Goal: Entertainment & Leisure: Browse casually

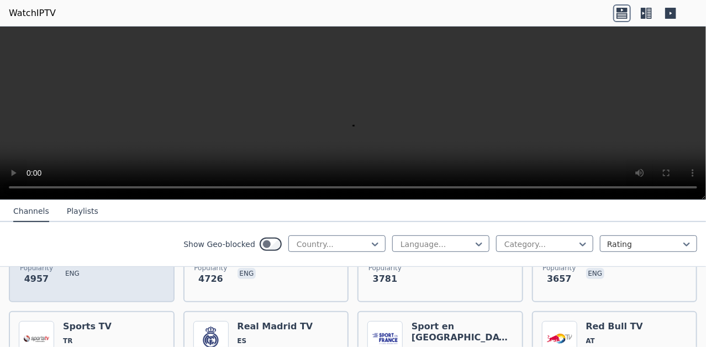
scroll to position [331, 0]
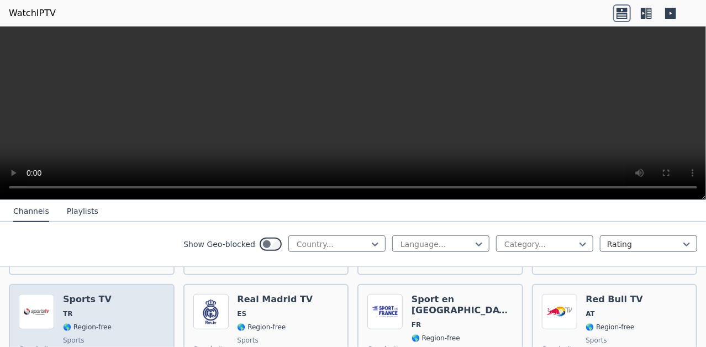
click at [119, 297] on div "Popularity 3623 Sports TV TR 🌎 Region-free sports tur" at bounding box center [92, 334] width 146 height 80
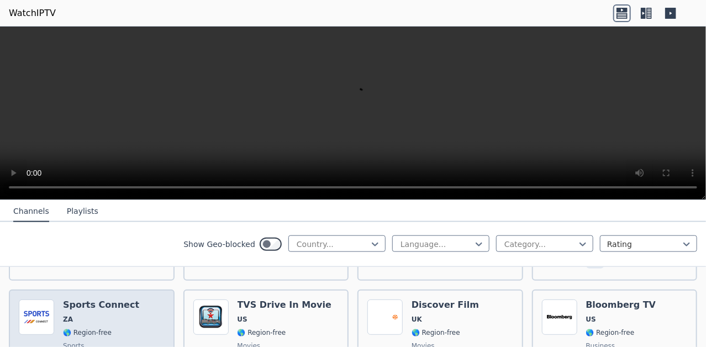
scroll to position [552, 0]
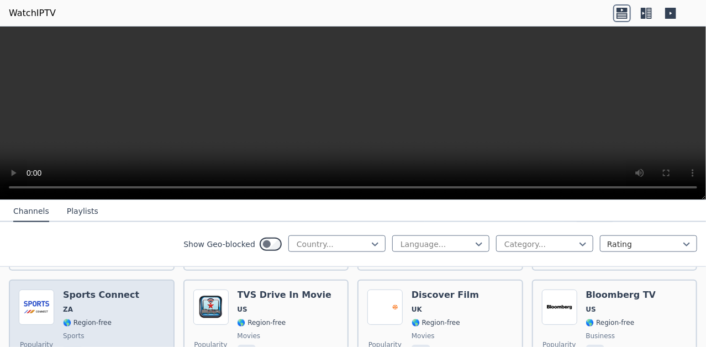
click at [150, 289] on div "Popularity 2474 Sports Connect ZA 🌎 Region-free sports eng" at bounding box center [92, 329] width 146 height 80
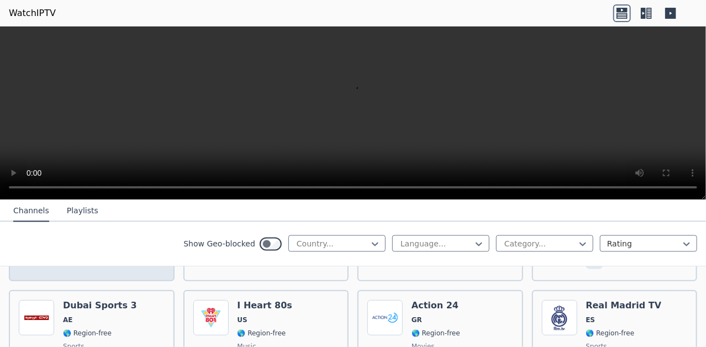
scroll to position [994, 0]
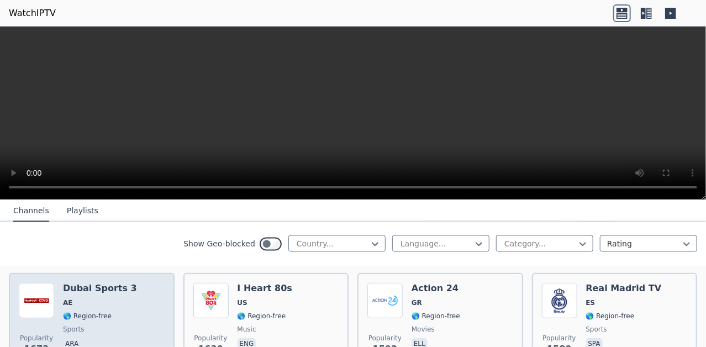
click at [147, 283] on div "Popularity 1673 Dubai Sports 3 AE 🌎 Region-free sports ara" at bounding box center [92, 323] width 146 height 80
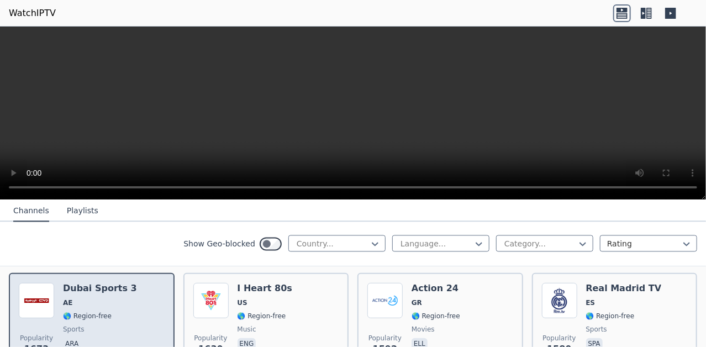
click at [130, 299] on div "Popularity 1673 Dubai Sports 3 AE 🌎 Region-free sports ara" at bounding box center [92, 323] width 146 height 80
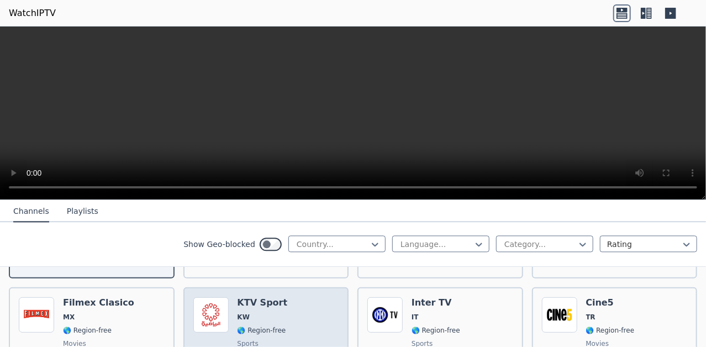
scroll to position [1104, 0]
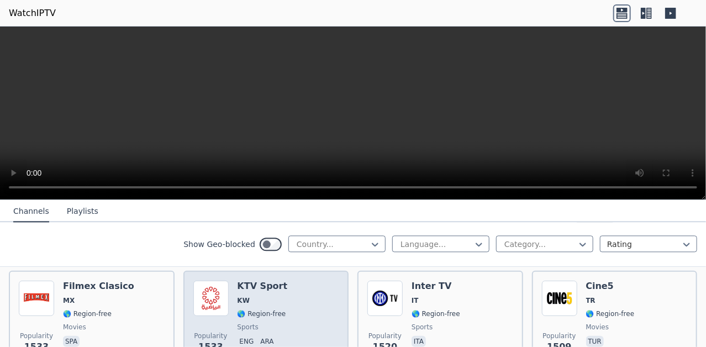
click at [227, 300] on div "Popularity 1533 KTV Sport KW 🌎 Region-free sports eng ara" at bounding box center [266, 320] width 146 height 80
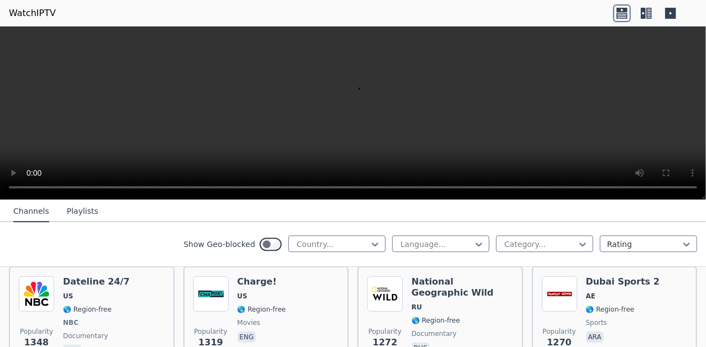
scroll to position [1380, 0]
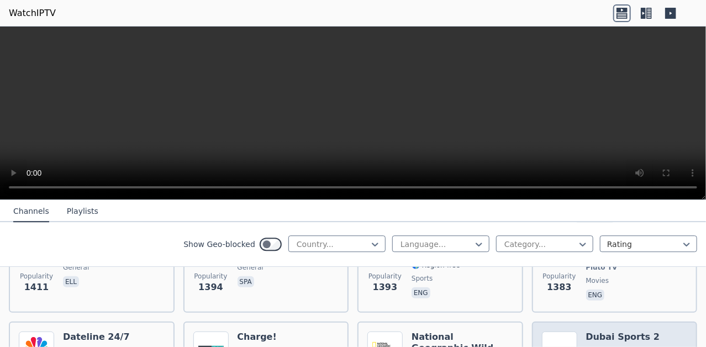
click at [548, 331] on img at bounding box center [559, 348] width 35 height 35
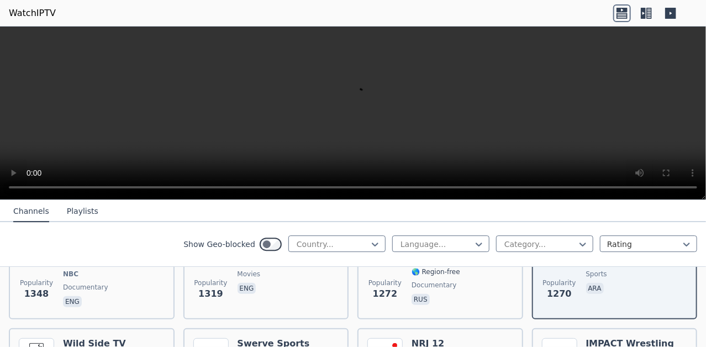
scroll to position [1491, 0]
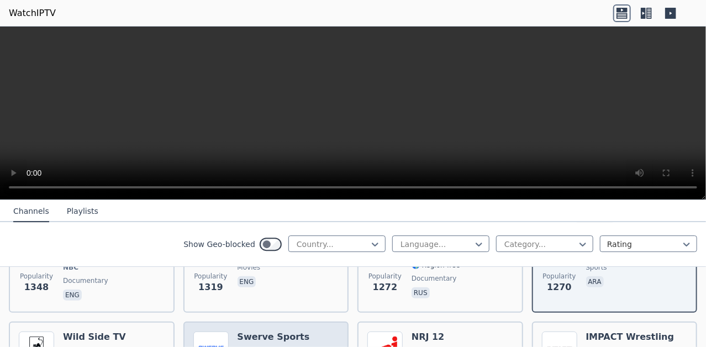
drag, startPoint x: 287, startPoint y: 324, endPoint x: 294, endPoint y: 318, distance: 9.4
click at [289, 331] on h6 "Swerve Sports" at bounding box center [273, 336] width 72 height 11
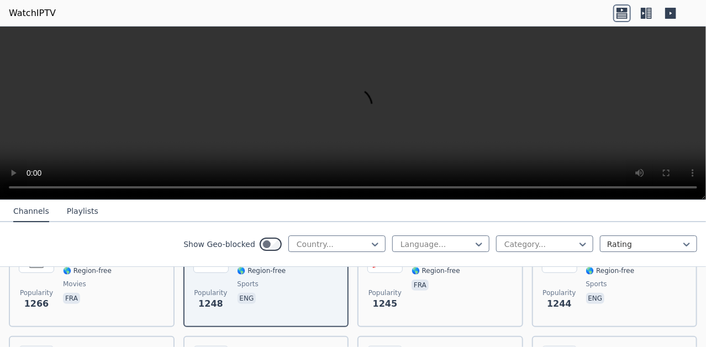
scroll to position [1601, 0]
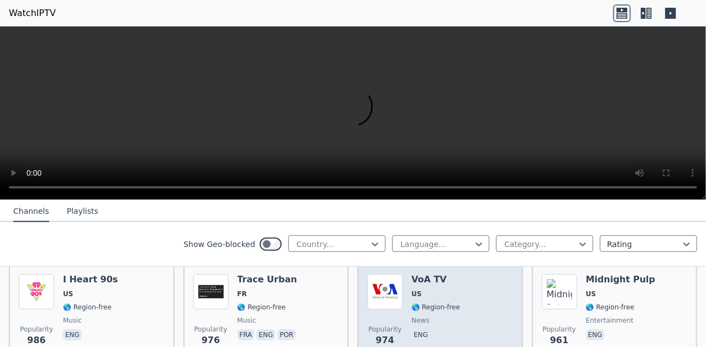
scroll to position [2153, 0]
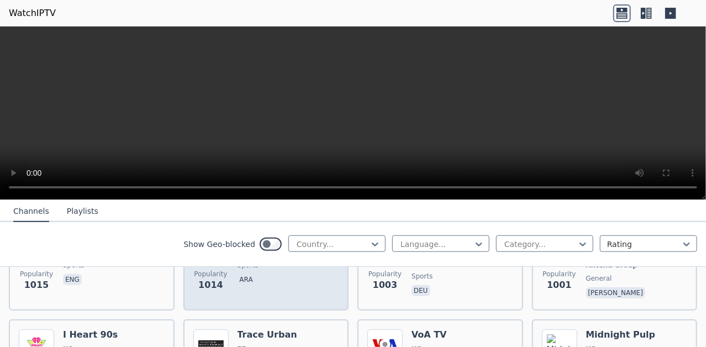
click at [319, 288] on div "Popularity 1014 Bahrain Sports 1 BH 🌎 Region-free sports ara" at bounding box center [266, 260] width 166 height 102
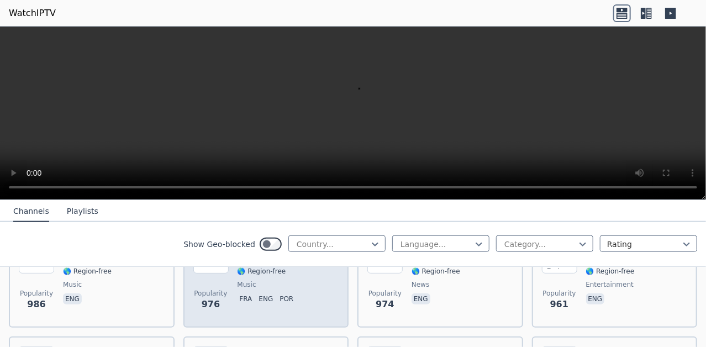
scroll to position [2264, 0]
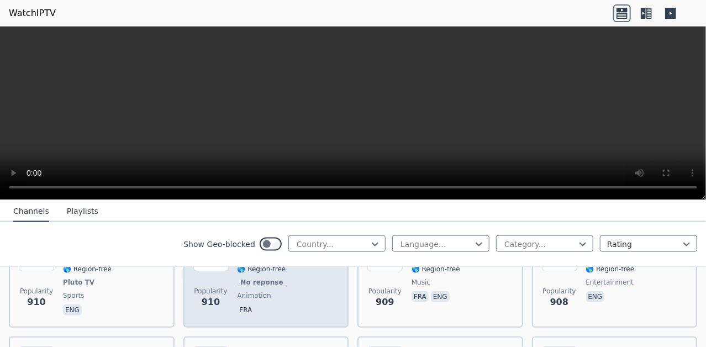
scroll to position [2485, 0]
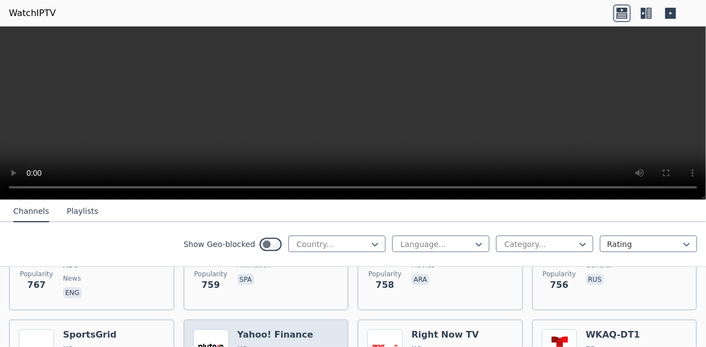
scroll to position [3147, 0]
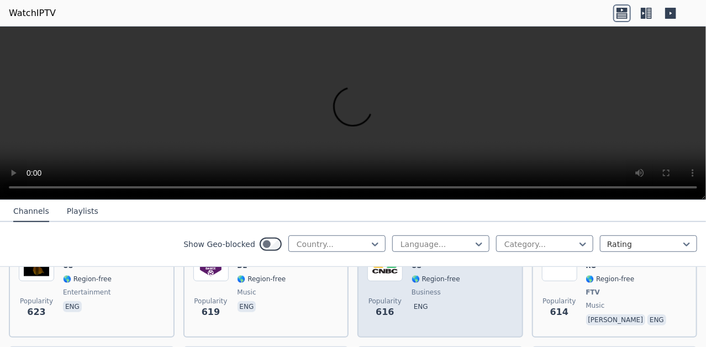
scroll to position [3920, 0]
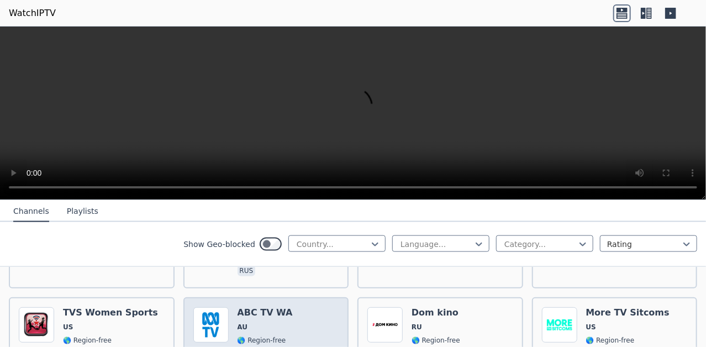
scroll to position [4196, 0]
